Goal: Transaction & Acquisition: Purchase product/service

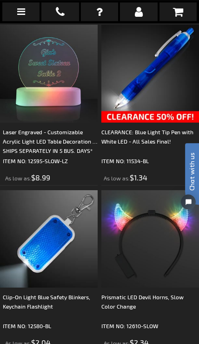
scroll to position [3161, 0]
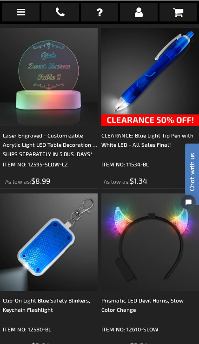
click at [21, 17] on link at bounding box center [20, 11] width 37 height 19
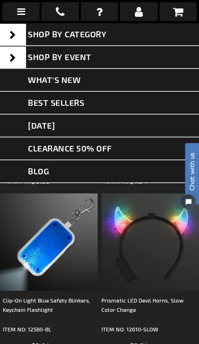
click at [98, 36] on span "SHOP BY CATEGORY" at bounding box center [67, 34] width 79 height 10
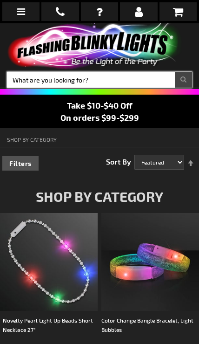
click at [110, 80] on input "Search" at bounding box center [99, 80] width 185 height 16
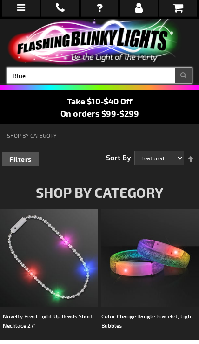
type input "Blue"
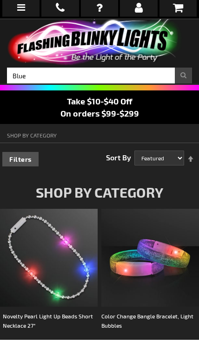
click at [181, 72] on button "Search" at bounding box center [183, 80] width 17 height 16
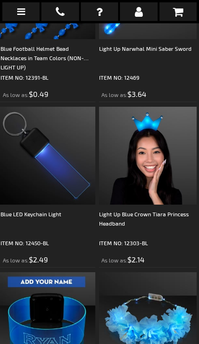
scroll to position [2585, 2]
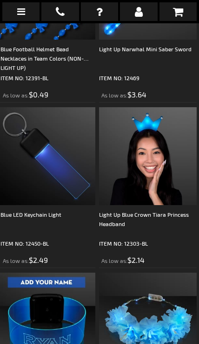
click at [58, 168] on img at bounding box center [47, 156] width 98 height 98
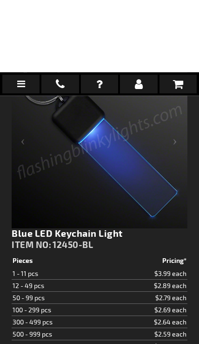
scroll to position [189, 0]
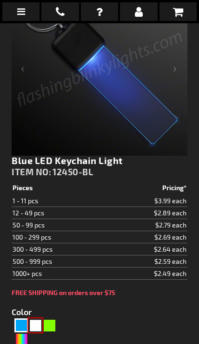
click at [38, 320] on div "White" at bounding box center [35, 325] width 14 height 14
type input "5646"
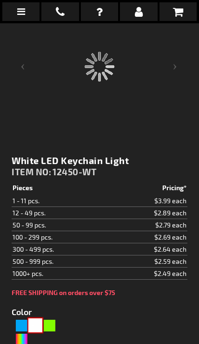
type input "12450-WT"
type input "Customize - White LED Keychain Light - ITEM NO: 12450-WT"
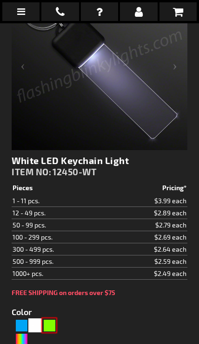
click at [56, 320] on div "Green" at bounding box center [49, 325] width 14 height 14
type input "5648"
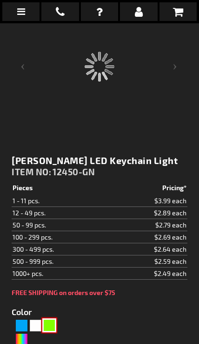
type input "12450-GN"
type input "Customize - Jade Green LED Keychain Light - ITEM NO: 12450-GN"
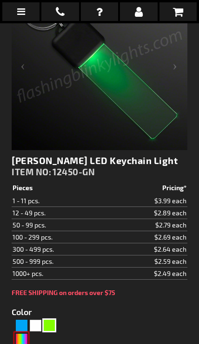
click at [26, 336] on div "Multicolor" at bounding box center [21, 339] width 14 height 14
type input "5659"
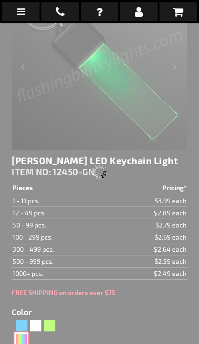
type input "12450-SLOW"
type input "Customize - Multicolor LED Keychain Light - ITEM NO: 12450-SLOW"
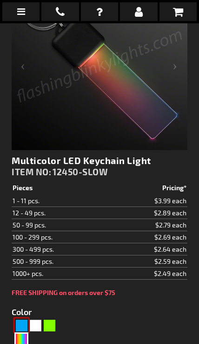
click at [23, 318] on div "Blue" at bounding box center [21, 325] width 14 height 14
type input "5629"
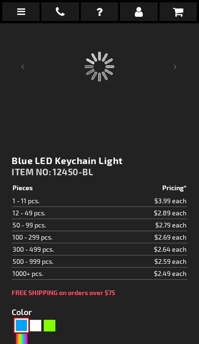
type input "12450-BL"
type input "Customize - Blue LED Keychain Light - ITEM NO: 12450-BL"
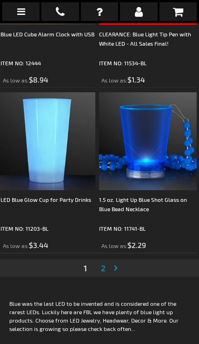
scroll to position [4911, 2]
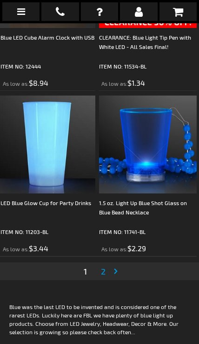
click at [113, 264] on link "Page Next" at bounding box center [117, 271] width 9 height 14
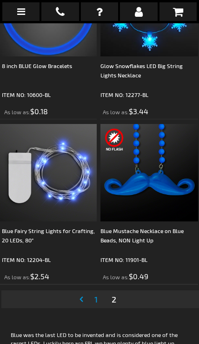
scroll to position [3229, 1]
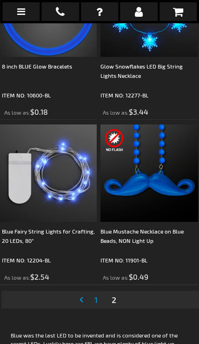
click at [61, 192] on img at bounding box center [48, 173] width 98 height 98
click at [63, 157] on img at bounding box center [48, 173] width 98 height 98
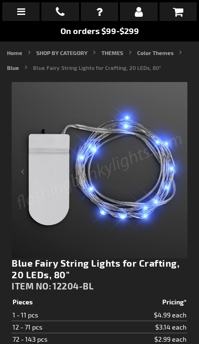
scroll to position [81, 0]
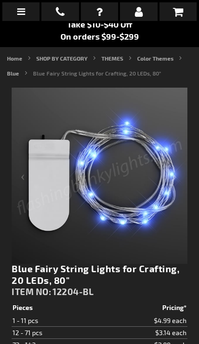
click at [133, 178] on img at bounding box center [100, 176] width 176 height 176
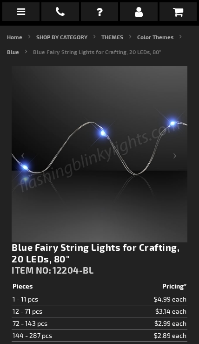
scroll to position [103, 0]
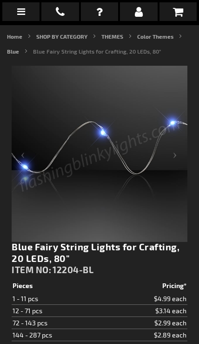
click at [182, 156] on div "Next" at bounding box center [169, 154] width 37 height 176
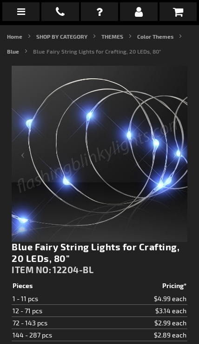
click at [181, 158] on div "Next" at bounding box center [169, 154] width 37 height 176
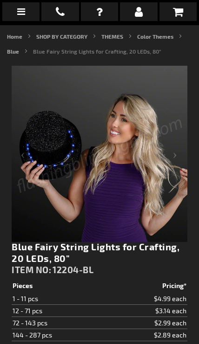
click at [178, 158] on div "Next" at bounding box center [169, 154] width 37 height 176
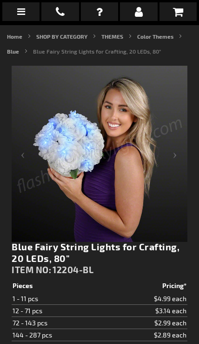
click at [178, 155] on div "Next" at bounding box center [169, 154] width 37 height 176
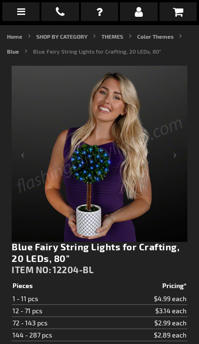
click at [177, 158] on div "Next" at bounding box center [169, 154] width 37 height 176
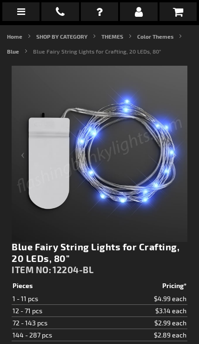
click at [178, 157] on div "Next" at bounding box center [169, 154] width 37 height 176
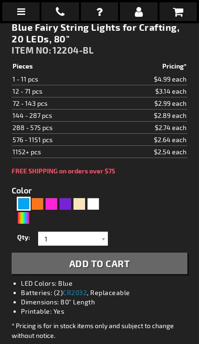
click at [107, 240] on div at bounding box center [103, 239] width 9 height 14
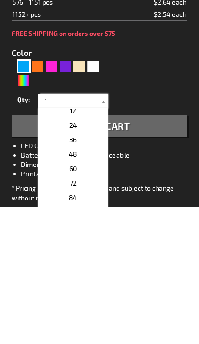
scroll to position [163, 0]
click at [84, 270] on p "36" at bounding box center [73, 277] width 70 height 14
type input "36"
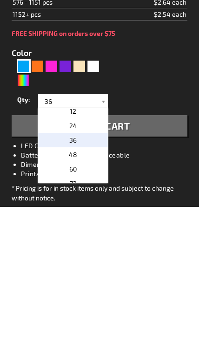
scroll to position [460, 0]
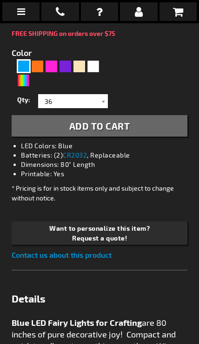
click at [132, 125] on button "Add to Cart" at bounding box center [100, 125] width 176 height 21
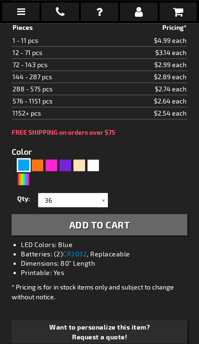
scroll to position [390, 0]
click at [180, 13] on icon at bounding box center [178, 11] width 10 height 11
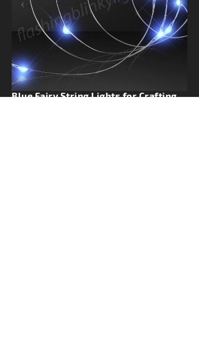
scroll to position [0, 0]
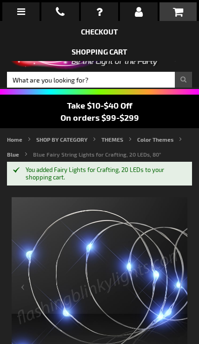
click at [181, 16] on icon at bounding box center [178, 11] width 10 height 11
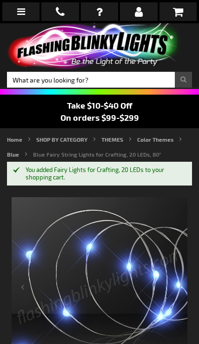
click at [181, 15] on icon at bounding box center [178, 11] width 10 height 11
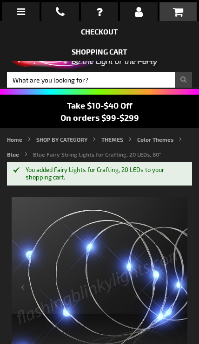
click at [177, 17] on icon at bounding box center [178, 11] width 10 height 11
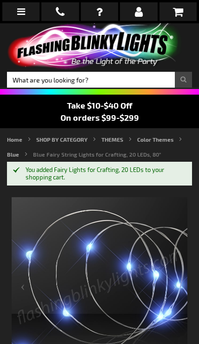
click at [180, 13] on icon at bounding box center [178, 11] width 10 height 11
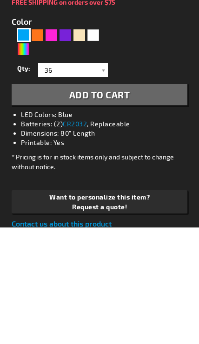
scroll to position [403, 0]
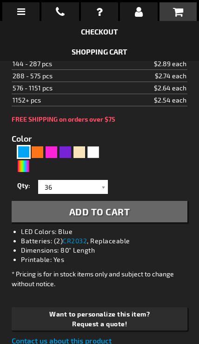
click at [143, 207] on div "When will I get my order? Contact Us FAQ My Account login Checkout Checkout Sho…" at bounding box center [99, 172] width 199 height 344
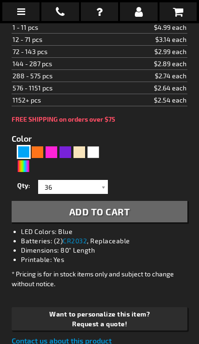
click at [125, 207] on div "When will I get my order? Contact Us FAQ My Account login Checkout Checkout Sho…" at bounding box center [99, 172] width 199 height 344
click at [113, 209] on div "When will I get my order? Contact Us FAQ My Account login Checkout Checkout Sho…" at bounding box center [99, 172] width 199 height 344
click at [102, 199] on div "When will I get my order? Contact Us FAQ My Account login Checkout Checkout Sho…" at bounding box center [99, 172] width 199 height 344
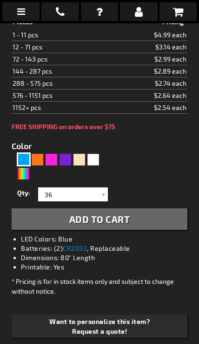
scroll to position [398, 0]
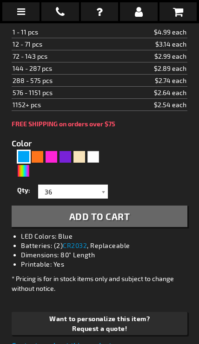
click at [103, 219] on div "When will I get my order? Contact Us FAQ My Account login Checkout Checkout Sho…" at bounding box center [99, 172] width 199 height 344
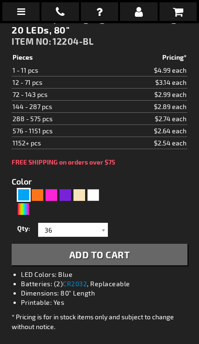
scroll to position [360, 0]
click at [106, 247] on div "When will I get my order? Contact Us FAQ My Account login Checkout Checkout Sho…" at bounding box center [99, 172] width 199 height 344
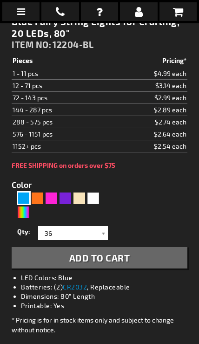
scroll to position [353, 0]
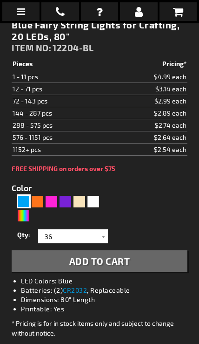
click at [114, 177] on div "When will I get my order? Contact Us FAQ My Account login Checkout Checkout Sho…" at bounding box center [99, 172] width 199 height 344
click at [103, 237] on div "When will I get my order? Contact Us FAQ My Account login Checkout Checkout Sho…" at bounding box center [99, 172] width 199 height 344
click at [96, 236] on div "When will I get my order? Contact Us FAQ My Account login Checkout Checkout Sho…" at bounding box center [99, 172] width 199 height 344
click at [118, 257] on div "When will I get my order? Contact Us FAQ My Account login Checkout Checkout Sho…" at bounding box center [99, 172] width 199 height 344
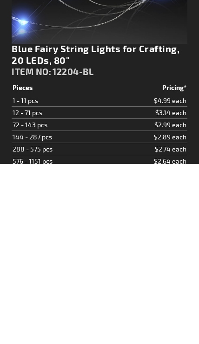
scroll to position [139, 0]
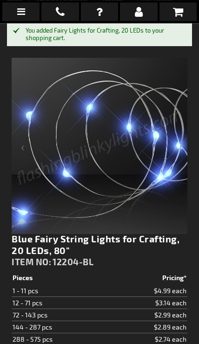
click at [181, 12] on icon at bounding box center [178, 11] width 10 height 11
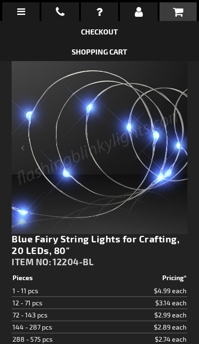
click at [110, 35] on link "Checkout" at bounding box center [99, 31] width 37 height 9
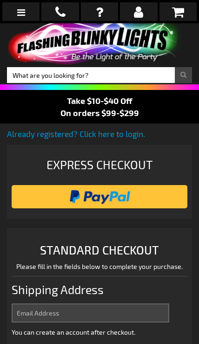
select select "US"
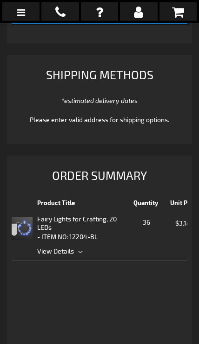
scroll to position [0, 3]
click at [73, 248] on span "View Details" at bounding box center [138, 251] width 205 height 10
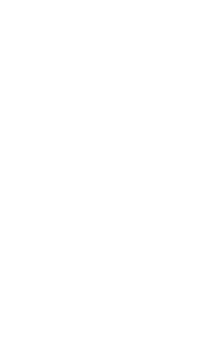
scroll to position [0, 0]
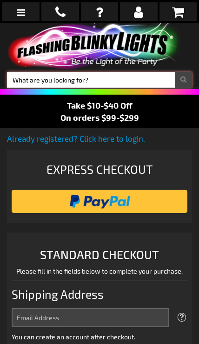
click at [133, 78] on input "Search" at bounding box center [99, 80] width 185 height 16
type input "Blue light"
click at [185, 79] on input "Blue light" at bounding box center [99, 80] width 185 height 16
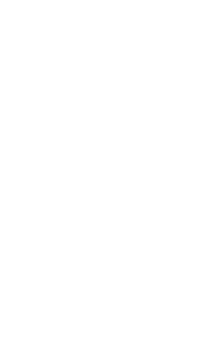
scroll to position [4133, 0]
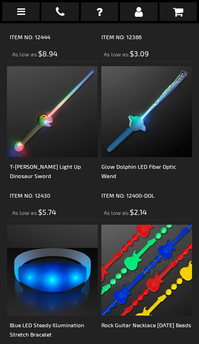
click at [126, 254] on img at bounding box center [147, 270] width 91 height 91
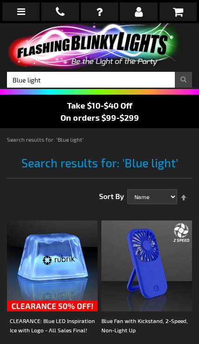
click at [28, 17] on link at bounding box center [20, 11] width 37 height 19
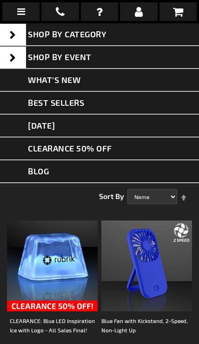
click at [85, 87] on link "What's New" at bounding box center [99, 80] width 199 height 23
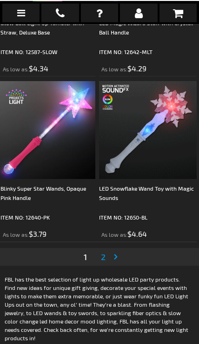
scroll to position [4926, 2]
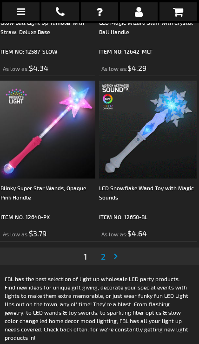
click at [121, 258] on link "Page Next" at bounding box center [117, 256] width 9 height 14
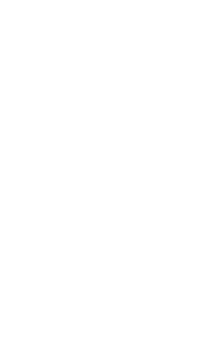
scroll to position [23, 2]
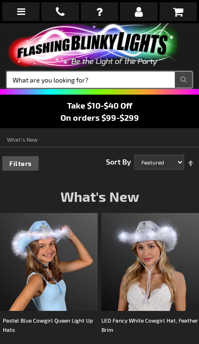
click at [116, 85] on input "Search" at bounding box center [99, 80] width 185 height 16
type input "Blue"
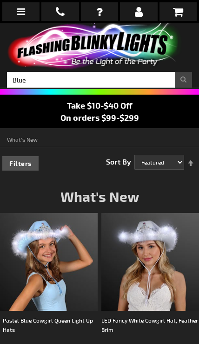
click at [185, 79] on button "Search" at bounding box center [183, 80] width 17 height 16
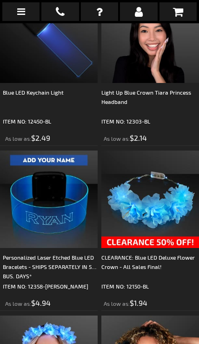
scroll to position [2707, 0]
click at [60, 220] on img at bounding box center [49, 200] width 98 height 98
click at [59, 256] on div "Personalized Laser Etched Blue LED Bracelets - SHIPS SEPARATELY IN 5 BUS. DAYS*" at bounding box center [50, 267] width 95 height 28
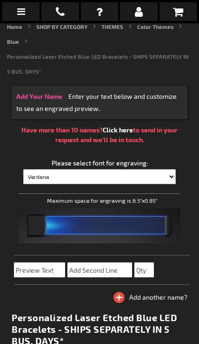
scroll to position [126, 0]
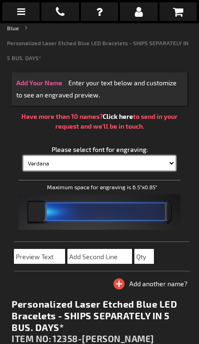
click at [111, 170] on select "Verdana [PERSON_NAME] Bauhaus 93 Berlin Sans Britannic Bold [PERSON_NAME] Black…" at bounding box center [99, 163] width 153 height 15
select select "Impact"
click at [96, 163] on select "Verdana Arial Arial Black Bauhaus 93 Berlin Sans Britannic Bold Cooper Black Co…" at bounding box center [99, 163] width 153 height 15
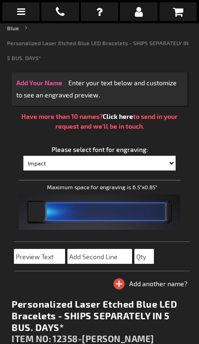
click at [114, 217] on span at bounding box center [107, 212] width 120 height 21
click at [123, 212] on span at bounding box center [107, 212] width 120 height 21
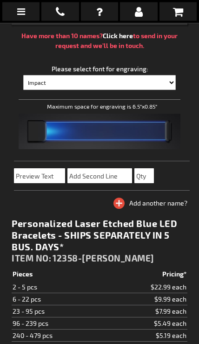
scroll to position [201, 0]
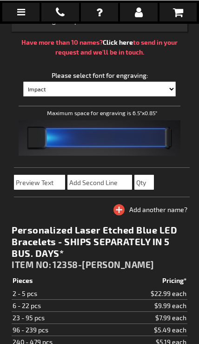
click at [81, 139] on span at bounding box center [107, 138] width 120 height 21
click at [34, 142] on div at bounding box center [100, 138] width 176 height 21
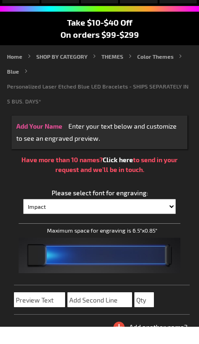
scroll to position [66, 0]
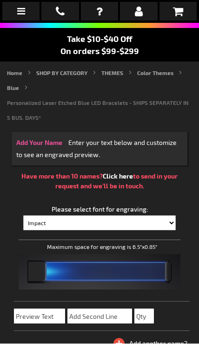
click at [101, 149] on h2 "Add Your Name Enter your text below and customize to see an engraved preview." at bounding box center [100, 149] width 176 height 34
click at [55, 144] on div "Add Your Name" at bounding box center [39, 143] width 46 height 12
click at [111, 160] on h2 "Add Your Name Enter your text below and customize to see an engraved preview." at bounding box center [100, 149] width 176 height 34
click at [48, 144] on div "Add Your Name" at bounding box center [39, 143] width 46 height 12
click at [46, 146] on div "Add Your Name" at bounding box center [39, 143] width 46 height 12
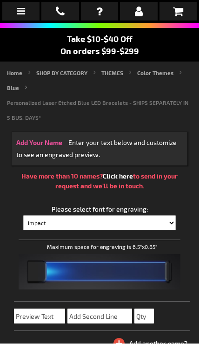
click at [45, 151] on span "Enter your text below and customize to see an engraved preview." at bounding box center [96, 149] width 161 height 20
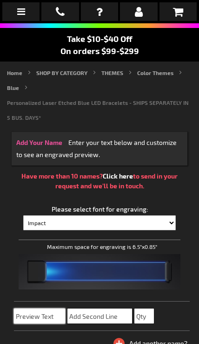
click at [52, 311] on input "text" at bounding box center [39, 316] width 51 height 15
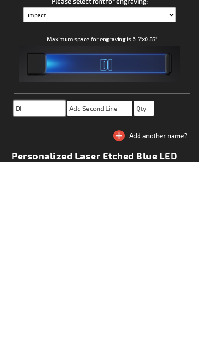
type input "D"
type input "j"
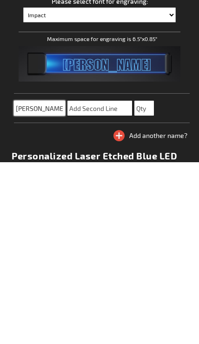
type input "DUSTIN"
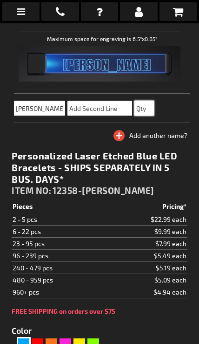
click at [151, 112] on input "text" at bounding box center [145, 108] width 20 height 15
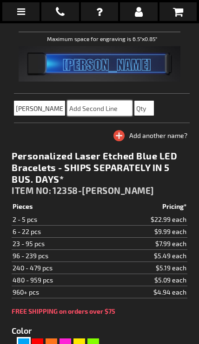
click at [106, 114] on input "text" at bounding box center [100, 108] width 65 height 15
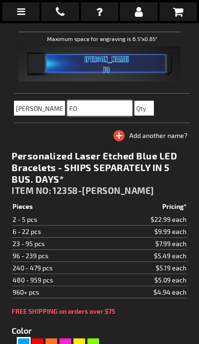
type input "F"
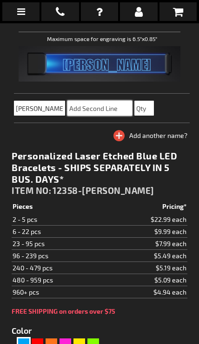
type input "H"
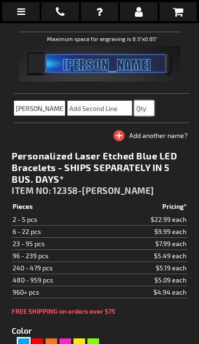
click at [150, 107] on input "text" at bounding box center [145, 108] width 20 height 15
click at [145, 114] on input "text" at bounding box center [145, 108] width 20 height 15
type input "60"
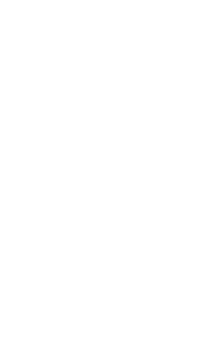
scroll to position [80, 0]
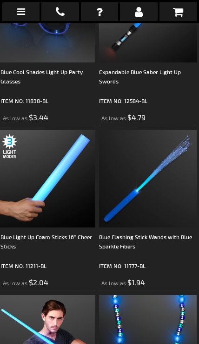
scroll to position [904, 2]
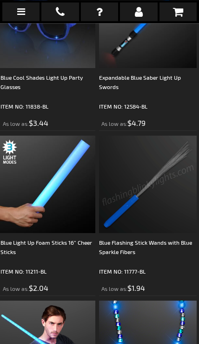
click at [140, 233] on img at bounding box center [148, 185] width 98 height 98
click at [142, 239] on div "Blue Flashing Stick Wands with Blue Sparkle Fibers" at bounding box center [148, 252] width 98 height 28
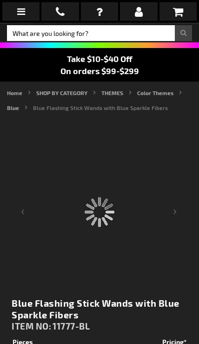
scroll to position [47, 0]
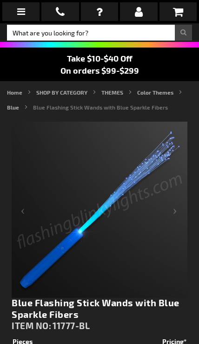
click at [183, 214] on div "Next" at bounding box center [169, 210] width 37 height 176
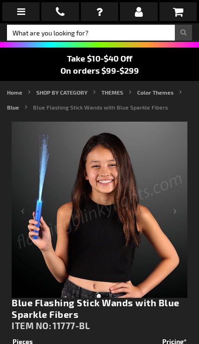
click at [179, 207] on div "Next" at bounding box center [169, 210] width 37 height 176
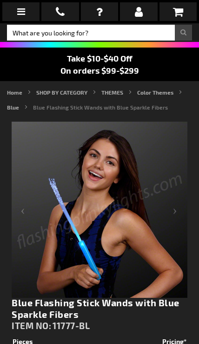
click at [182, 215] on div "Next" at bounding box center [169, 210] width 37 height 176
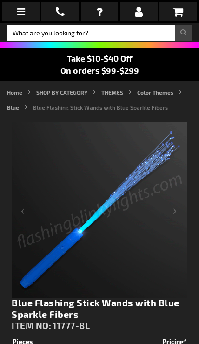
click at [179, 224] on div "Next" at bounding box center [169, 210] width 37 height 176
click at [179, 214] on div "Next" at bounding box center [169, 210] width 37 height 176
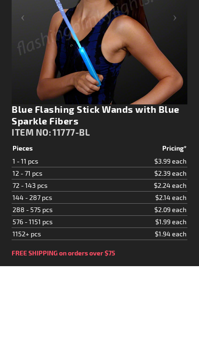
scroll to position [163, 0]
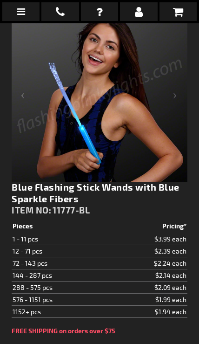
click at [130, 259] on td "$2.24 each" at bounding box center [148, 263] width 80 height 12
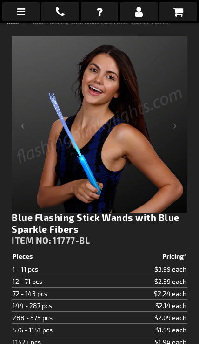
scroll to position [0, 0]
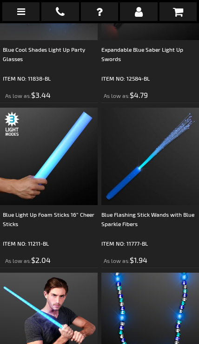
scroll to position [941, 0]
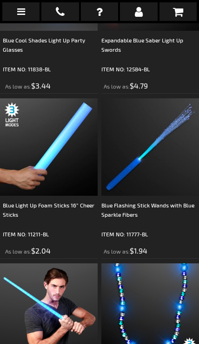
click at [60, 168] on img at bounding box center [49, 147] width 98 height 98
click at [70, 208] on div "Blue Light Up Foam Sticks 16” Cheer Sticks" at bounding box center [50, 214] width 95 height 28
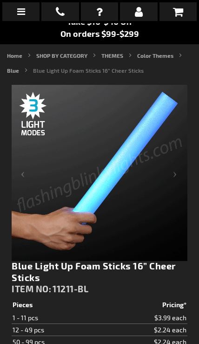
click at [178, 178] on div "Next" at bounding box center [169, 173] width 37 height 176
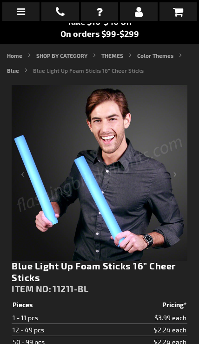
click at [173, 180] on div "Next" at bounding box center [169, 173] width 37 height 176
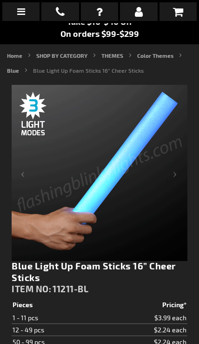
click at [169, 159] on div "Next" at bounding box center [169, 173] width 37 height 176
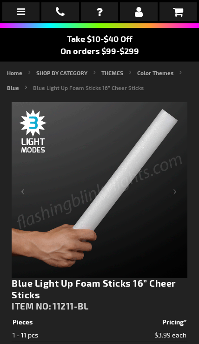
scroll to position [70, 0]
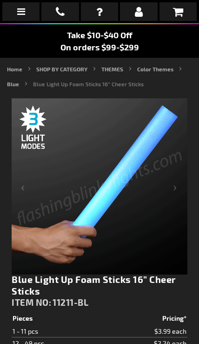
click at [178, 187] on div "Next" at bounding box center [169, 186] width 37 height 176
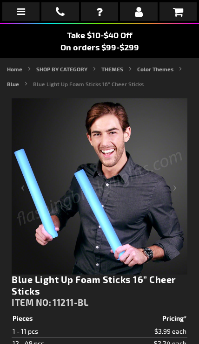
click at [173, 184] on div "Next" at bounding box center [169, 186] width 37 height 176
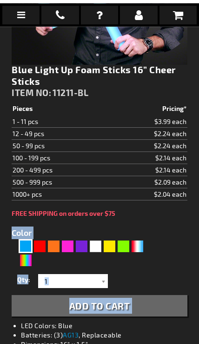
scroll to position [291, 0]
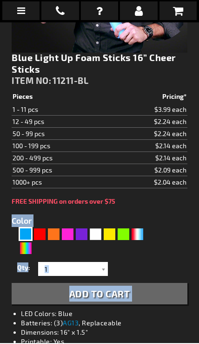
click at [176, 264] on div "Qty 1 2 3 4 5 6 7 8 9 10 11 12 24 36 48 60 72 84 96 108 120 132 144 156 168" at bounding box center [100, 270] width 176 height 19
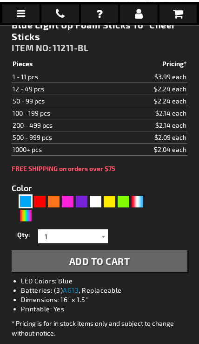
scroll to position [329, 0]
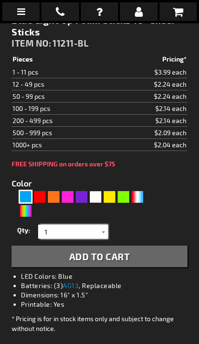
click at [96, 226] on input "1" at bounding box center [75, 232] width 68 height 14
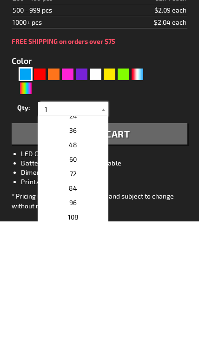
scroll to position [174, 0]
click at [82, 296] on p "72" at bounding box center [73, 303] width 70 height 14
type input "72"
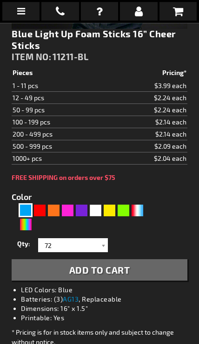
scroll to position [314, 0]
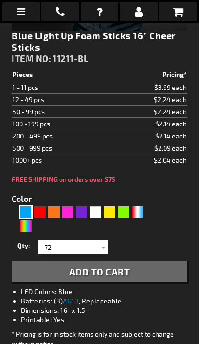
click at [132, 270] on button "Add to Cart" at bounding box center [100, 271] width 176 height 21
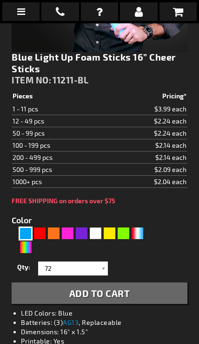
click at [179, 13] on icon at bounding box center [178, 11] width 10 height 11
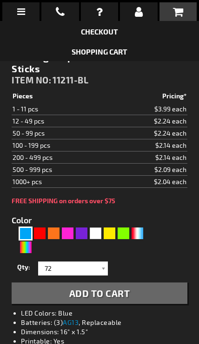
click at [110, 33] on link "Checkout" at bounding box center [99, 31] width 37 height 9
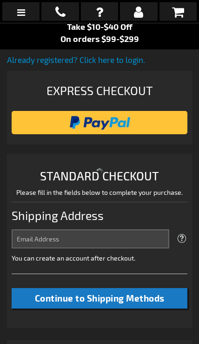
select select "US"
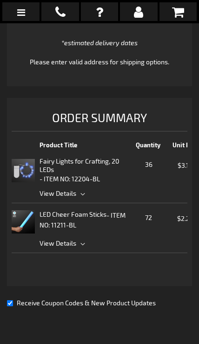
click at [79, 239] on span "View Details" at bounding box center [142, 243] width 205 height 10
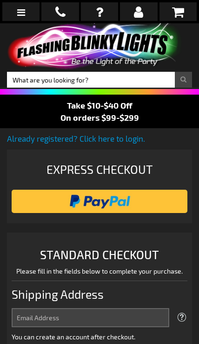
click at [181, 14] on icon at bounding box center [178, 12] width 12 height 13
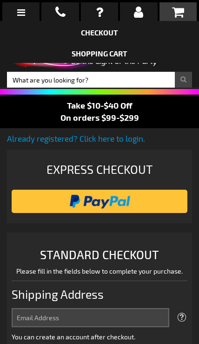
click at [117, 58] on link "Shopping Cart" at bounding box center [100, 53] width 56 height 9
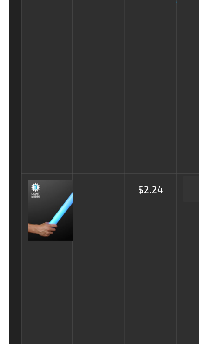
scroll to position [102, 0]
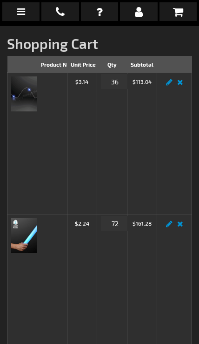
click at [36, 98] on img at bounding box center [28, 93] width 35 height 35
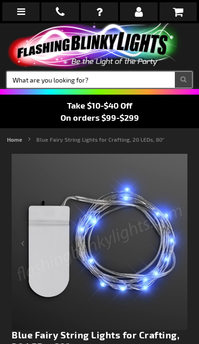
click at [120, 82] on input "Search" at bounding box center [99, 80] width 185 height 16
type input "Pins"
click at [184, 80] on button "Search" at bounding box center [183, 80] width 17 height 16
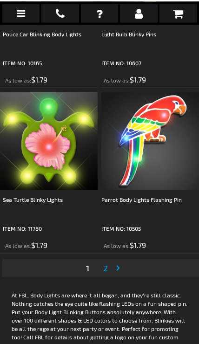
scroll to position [4920, 0]
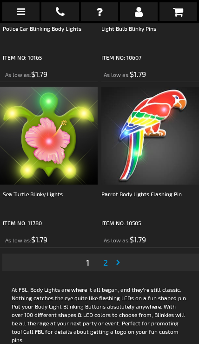
click at [121, 266] on link "Page Next" at bounding box center [120, 262] width 9 height 14
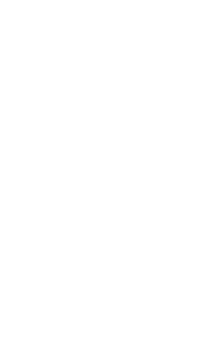
scroll to position [23, 0]
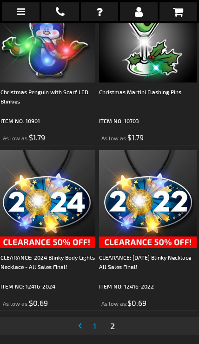
scroll to position [3697, 2]
